Goal: Register for event/course

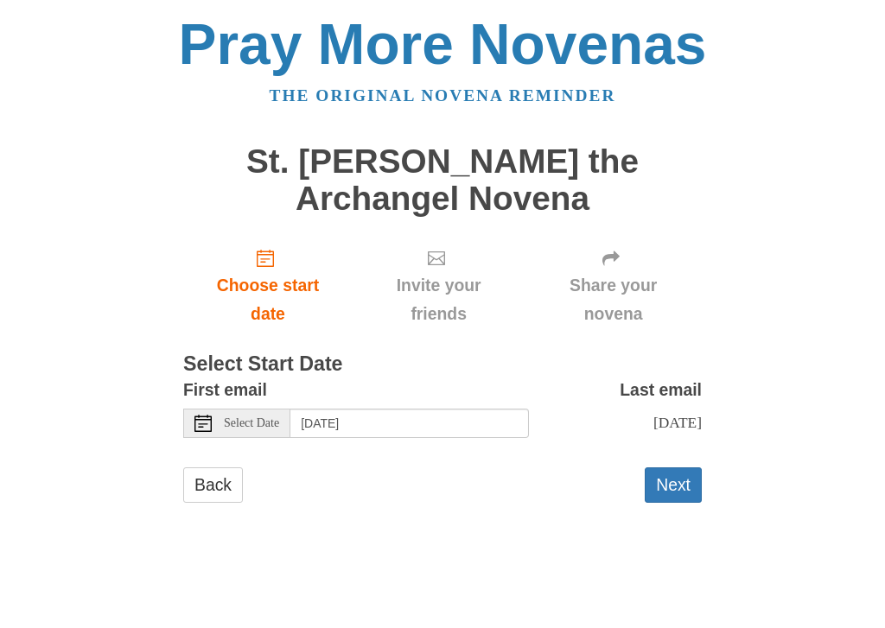
click at [686, 468] on button "Next" at bounding box center [673, 485] width 57 height 35
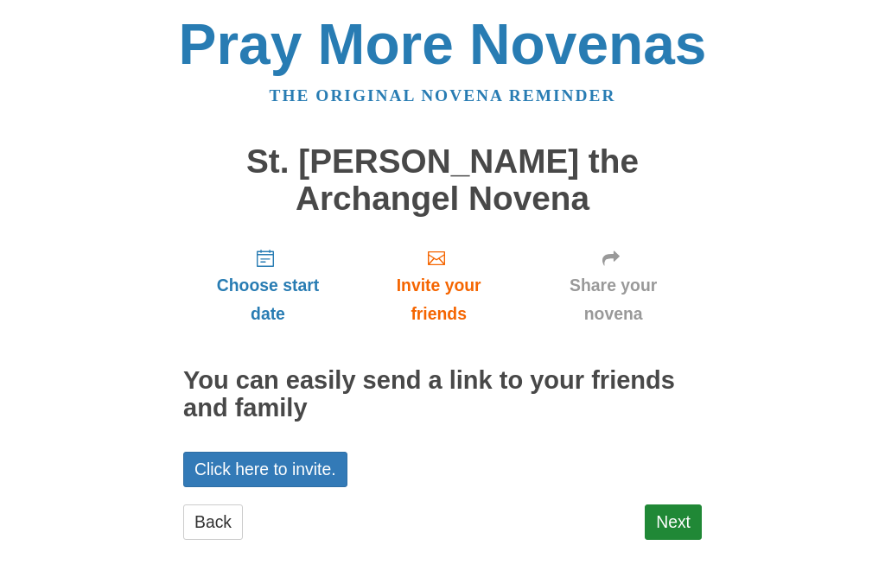
click at [509, 433] on div "Choose start date Invite your friends Share your novena You can easily send a l…" at bounding box center [442, 395] width 519 height 322
click at [679, 505] on link "Next" at bounding box center [673, 522] width 57 height 35
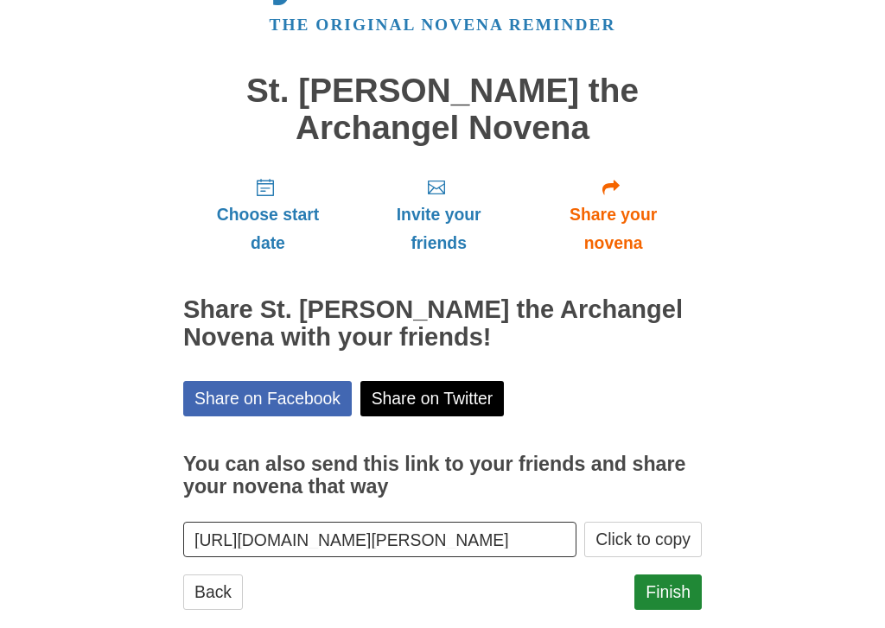
scroll to position [92, 0]
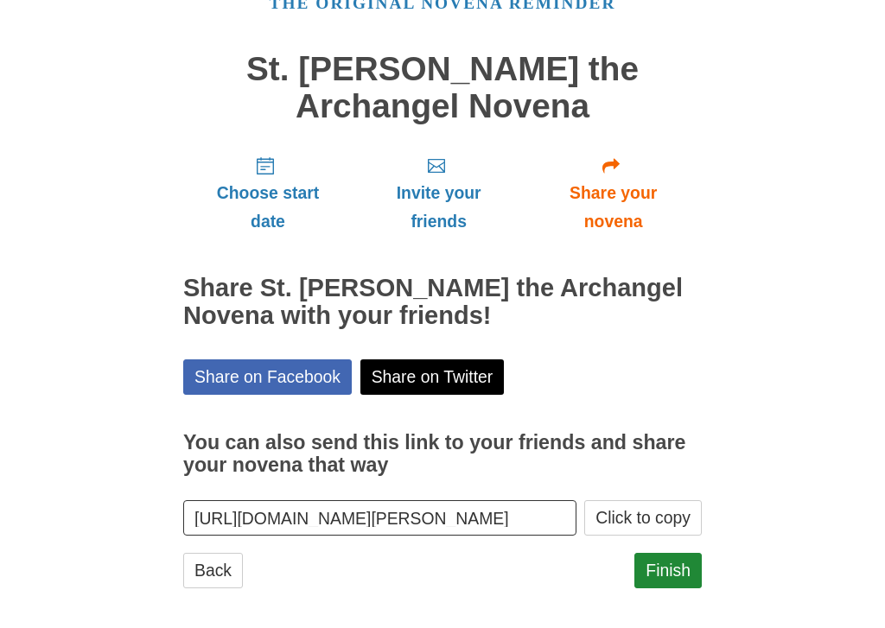
click at [264, 171] on icon "Choose start date" at bounding box center [265, 165] width 17 height 17
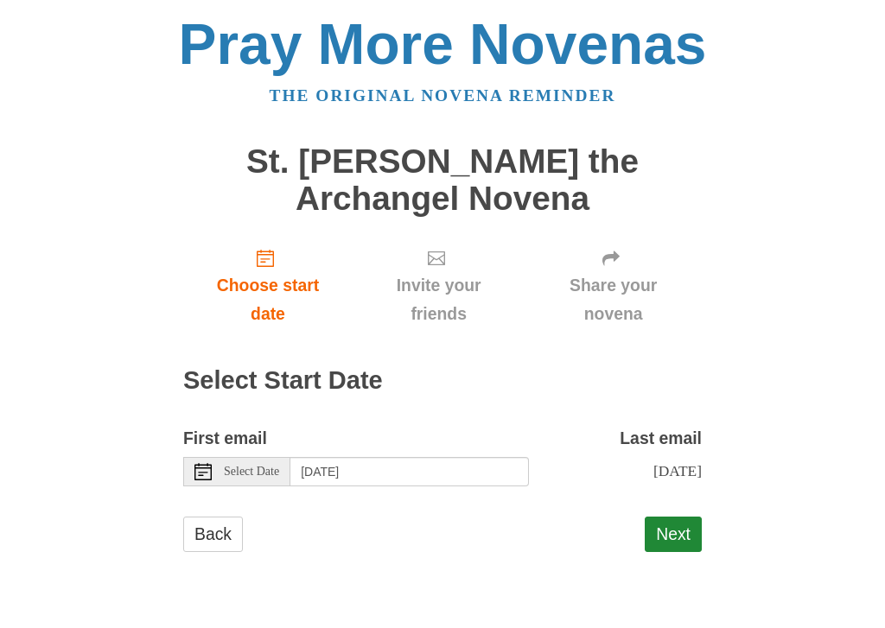
click at [687, 517] on button "Next" at bounding box center [673, 534] width 57 height 35
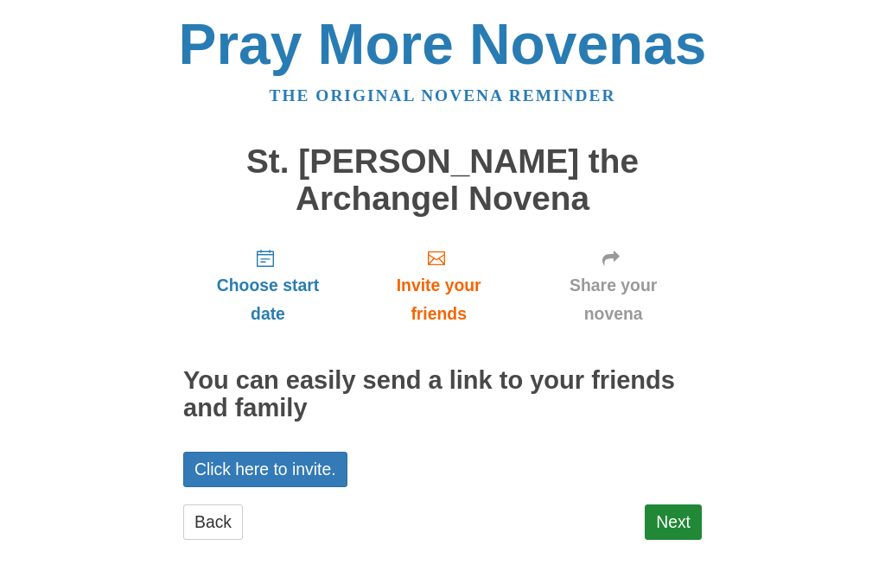
click at [679, 505] on link "Next" at bounding box center [673, 522] width 57 height 35
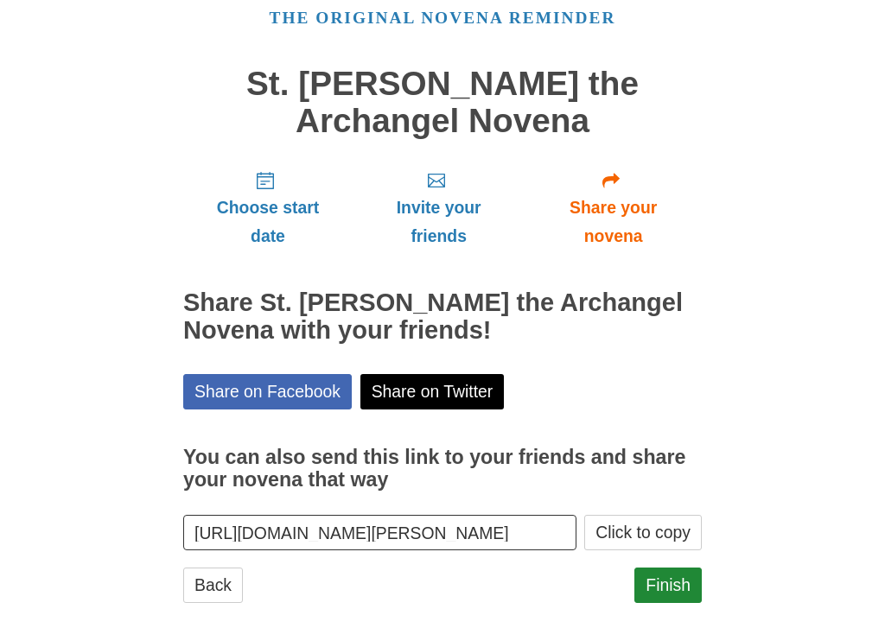
scroll to position [92, 0]
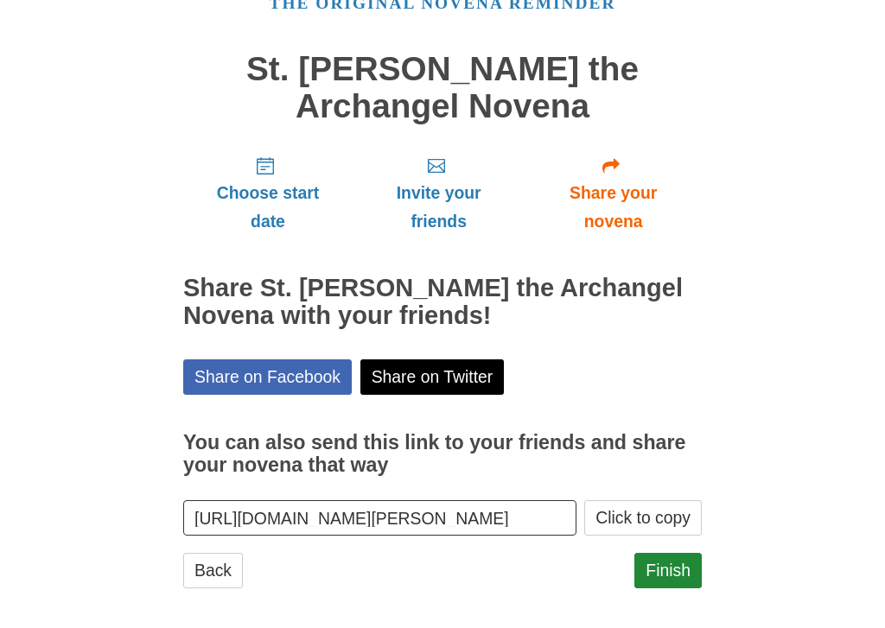
click at [666, 553] on link "Finish" at bounding box center [667, 570] width 67 height 35
